Goal: Information Seeking & Learning: Find contact information

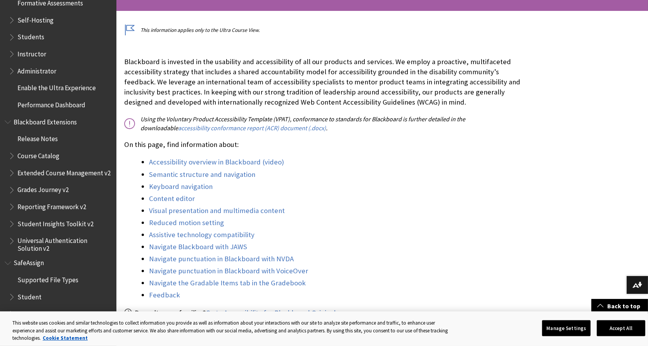
scroll to position [204, 0]
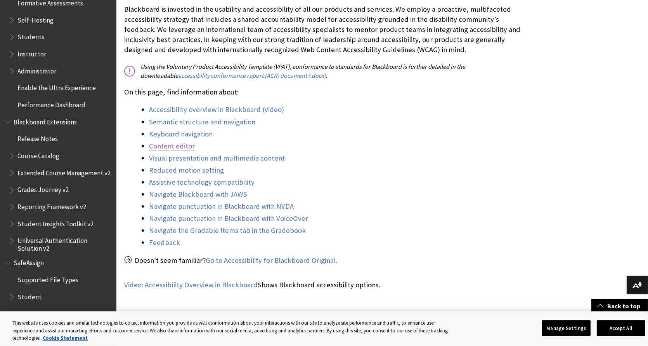
click at [174, 146] on link "Content editor" at bounding box center [172, 145] width 46 height 9
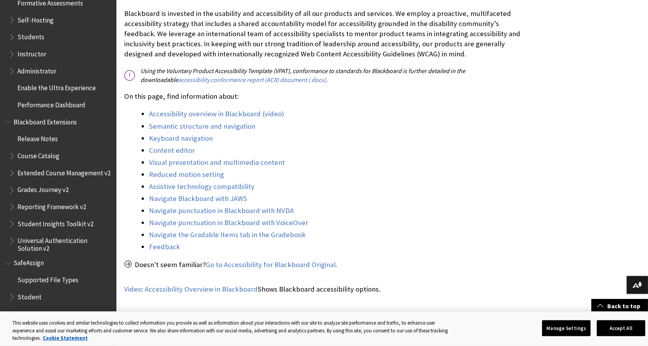
scroll to position [217, 0]
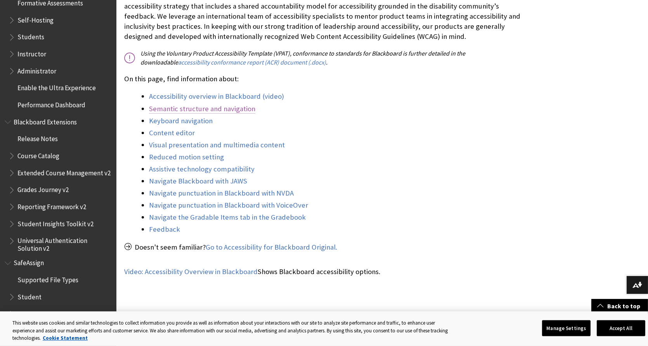
click at [221, 111] on link "Semantic structure and navigation" at bounding box center [202, 108] width 106 height 9
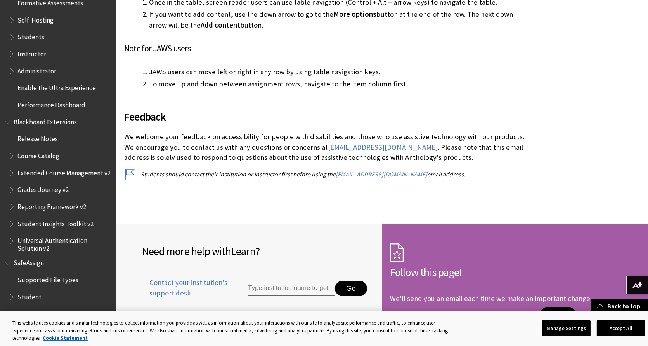
scroll to position [3186, 0]
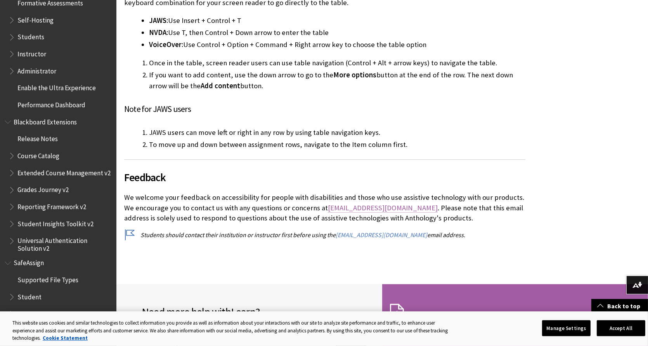
click at [356, 203] on link "[EMAIL_ADDRESS][DOMAIN_NAME]" at bounding box center [383, 207] width 110 height 9
drag, startPoint x: 403, startPoint y: 182, endPoint x: 311, endPoint y: 184, distance: 91.7
click at [311, 192] on p "We welcome your feedback on accessibility for people with disabilities and thos…" at bounding box center [324, 207] width 401 height 31
copy p "accessibility@anthology.com ."
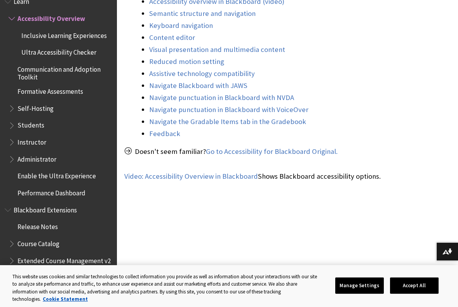
scroll to position [320, 0]
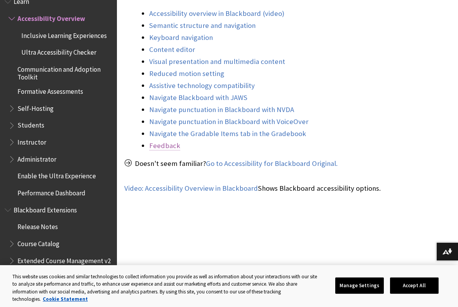
click at [165, 141] on link "Feedback" at bounding box center [164, 145] width 31 height 9
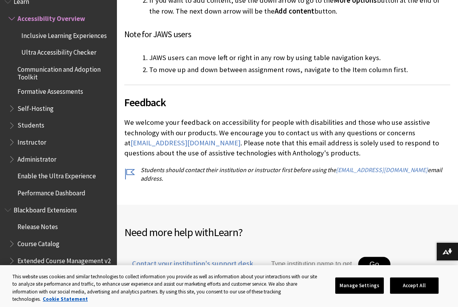
scroll to position [3410, 0]
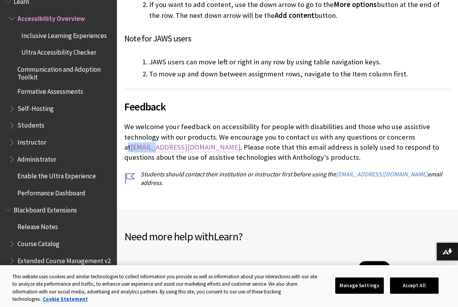
drag, startPoint x: 129, startPoint y: 115, endPoint x: 154, endPoint y: 119, distance: 25.9
click at [154, 122] on p "We welcome your feedback on accessibility for people with disabilities and thos…" at bounding box center [287, 142] width 326 height 41
drag, startPoint x: 221, startPoint y: 119, endPoint x: 133, endPoint y: 120, distance: 87.8
click at [133, 122] on p "We welcome your feedback on accessibility for people with disabilities and thos…" at bounding box center [287, 142] width 326 height 41
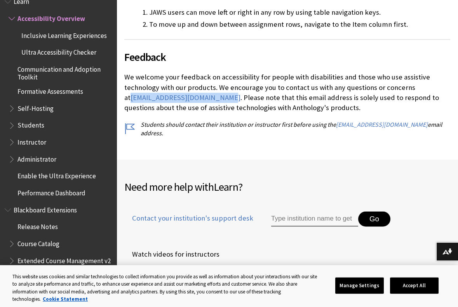
scroll to position [3419, 0]
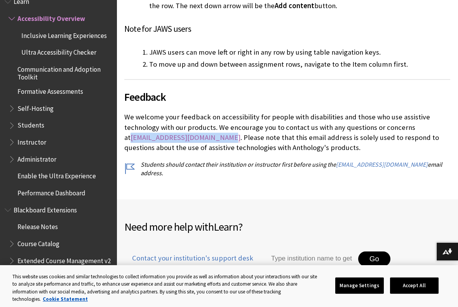
copy link "[EMAIL_ADDRESS][DOMAIN_NAME]"
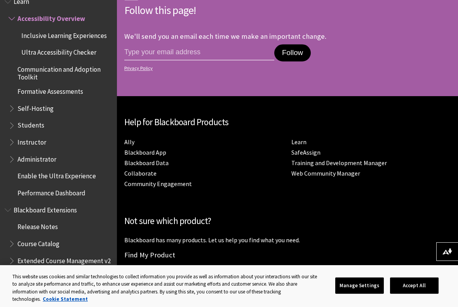
scroll to position [3836, 0]
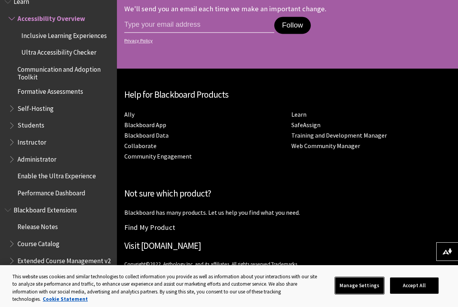
click at [368, 292] on button "Manage Settings" at bounding box center [359, 286] width 49 height 16
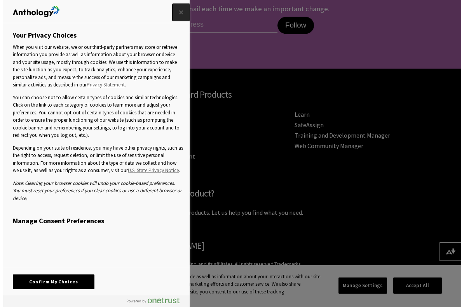
scroll to position [3828, 0]
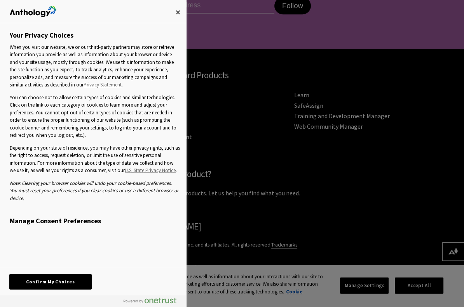
click at [77, 280] on button "Confirm My Choices" at bounding box center [51, 282] width 82 height 15
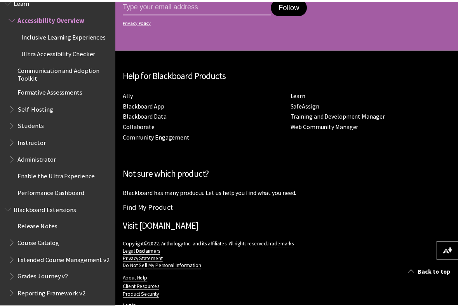
scroll to position [3836, 0]
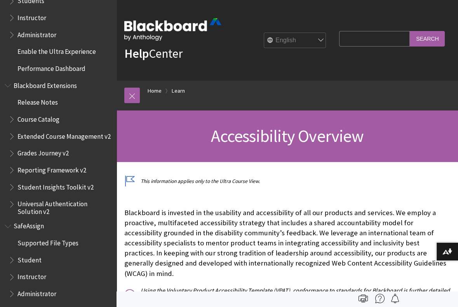
scroll to position [806, 0]
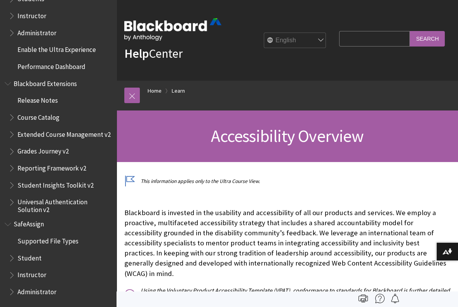
click at [15, 261] on span "Book outline for Blackboard SafeAssign" at bounding box center [13, 257] width 8 height 10
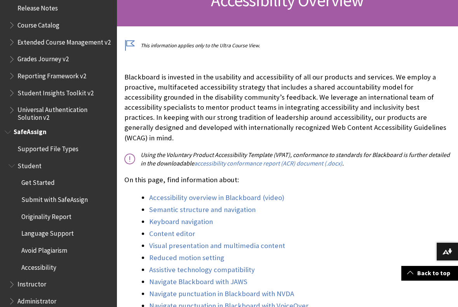
scroll to position [907, 0]
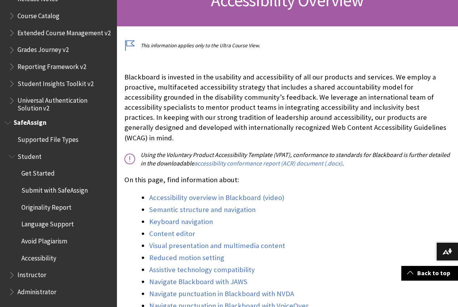
click at [41, 257] on span "Accessibility" at bounding box center [38, 257] width 35 height 10
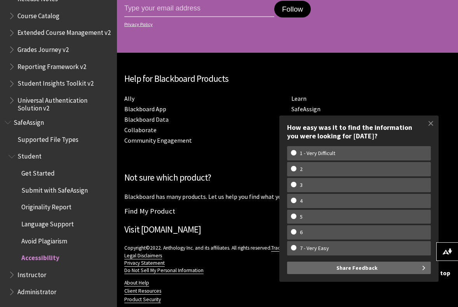
scroll to position [563, 0]
click at [430, 123] on span at bounding box center [430, 123] width 16 height 16
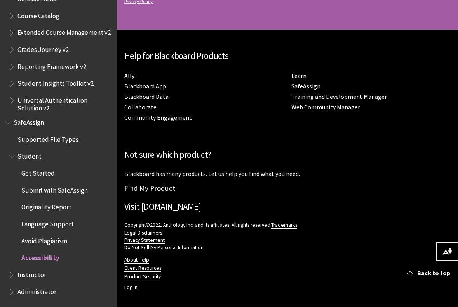
scroll to position [586, 0]
